Goal: Navigation & Orientation: Find specific page/section

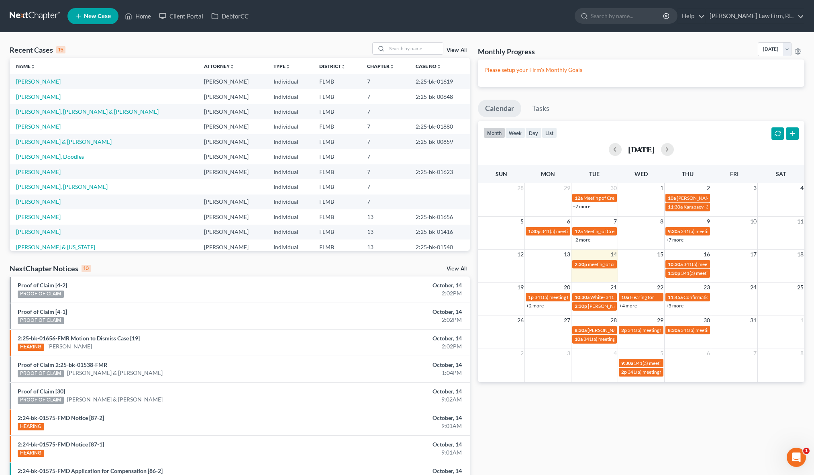
click at [472, 122] on div "Recent Cases 15 View All Name unfold_more expand_more expand_less Attorney unfo…" at bounding box center [240, 298] width 468 height 512
click at [173, 15] on link "Client Portal" at bounding box center [181, 16] width 52 height 14
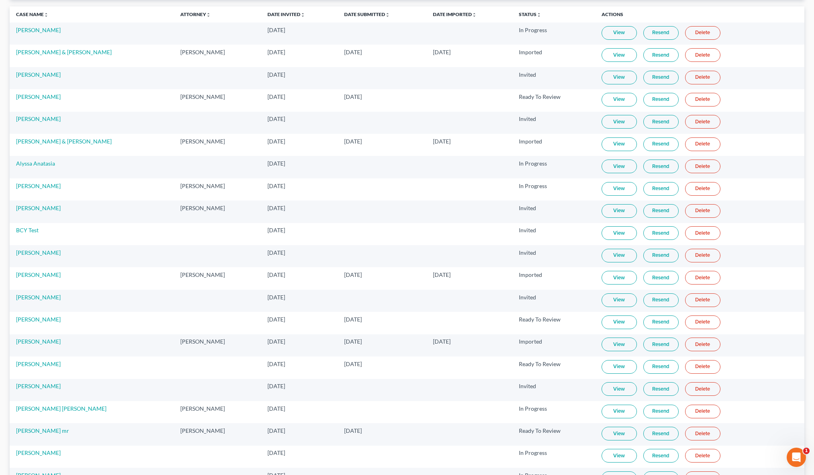
scroll to position [139, 0]
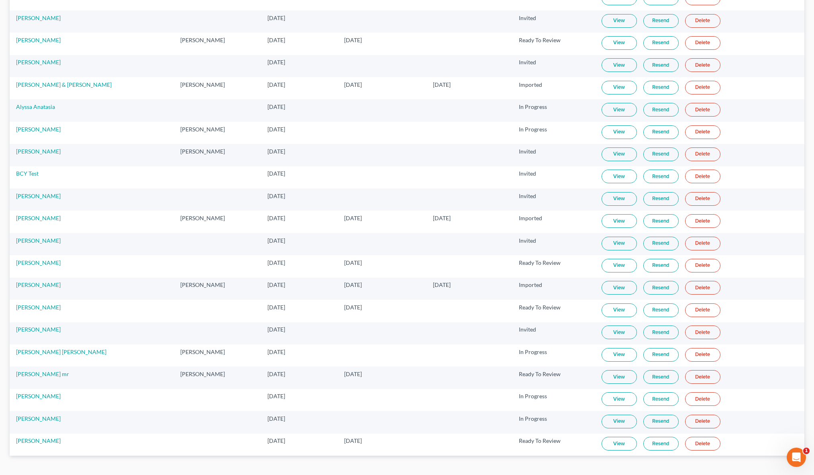
click at [39, 223] on td "[PERSON_NAME]" at bounding box center [92, 222] width 164 height 22
click at [40, 217] on link "[PERSON_NAME]" at bounding box center [38, 218] width 45 height 7
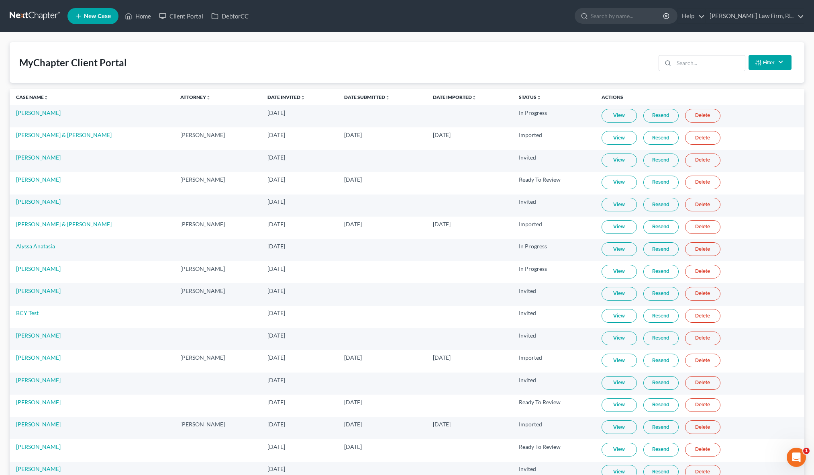
click at [625, 363] on link "View" at bounding box center [619, 361] width 35 height 14
click at [386, 51] on div "MyChapter Client Portal Filter Status Filter... Invited In Progress Ready To Re…" at bounding box center [407, 62] width 795 height 41
